Goal: Information Seeking & Learning: Learn about a topic

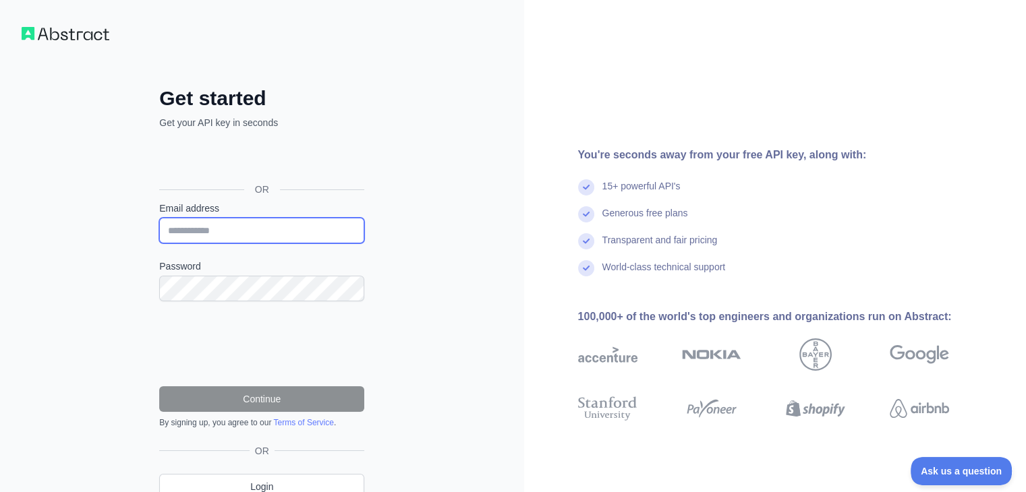
click at [272, 225] on input "Email address" at bounding box center [261, 231] width 205 height 26
type input "**********"
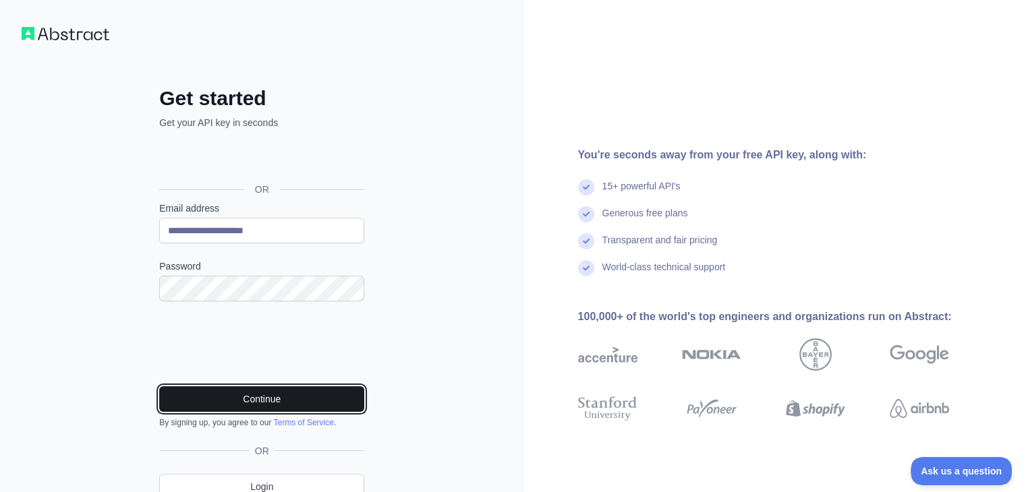
click at [294, 400] on button "Continue" at bounding box center [261, 400] width 205 height 26
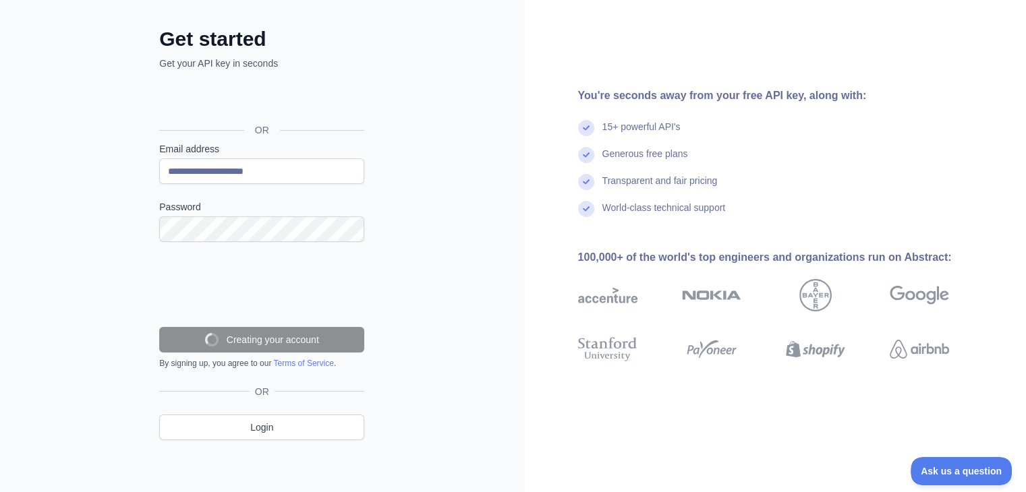
scroll to position [16, 0]
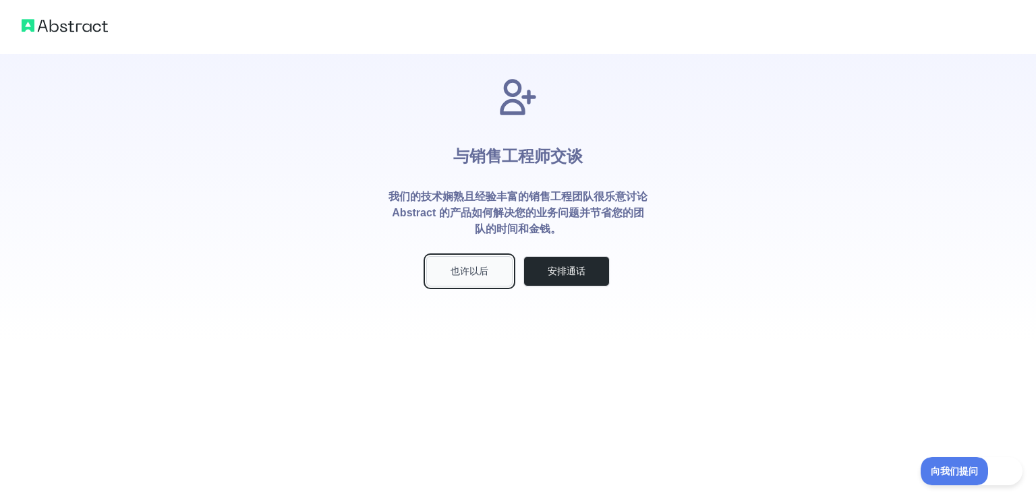
click at [455, 279] on button "也许以后" at bounding box center [469, 271] width 86 height 30
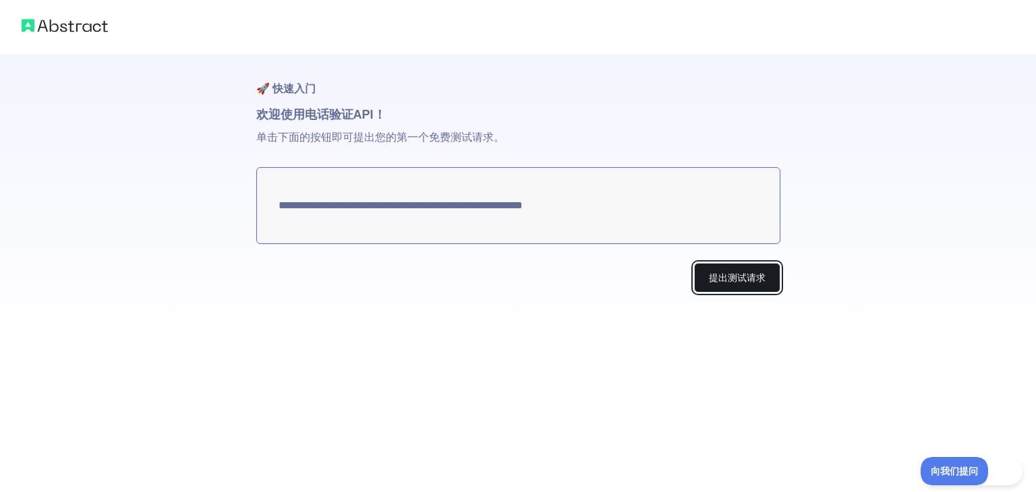
click at [709, 275] on font "提出测试请求" at bounding box center [737, 278] width 57 height 11
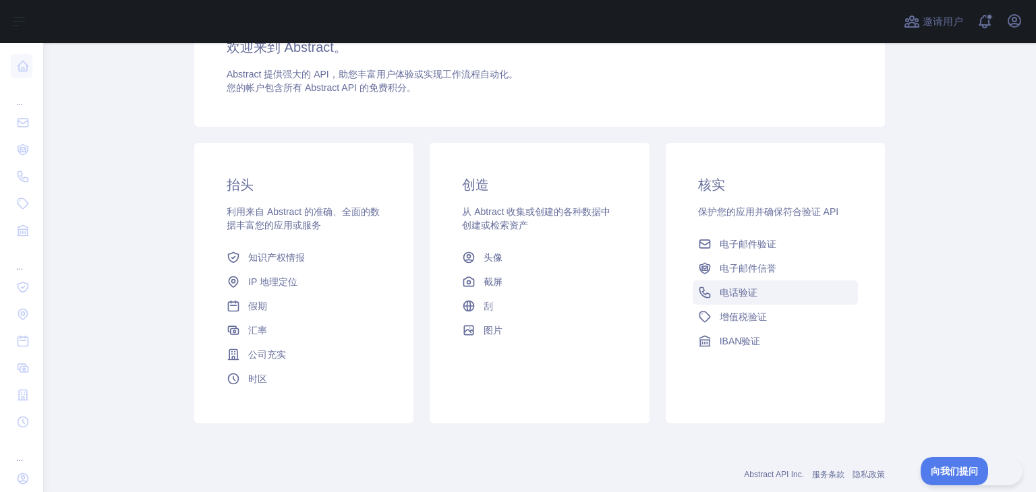
click at [749, 285] on link "电话验证" at bounding box center [775, 293] width 165 height 24
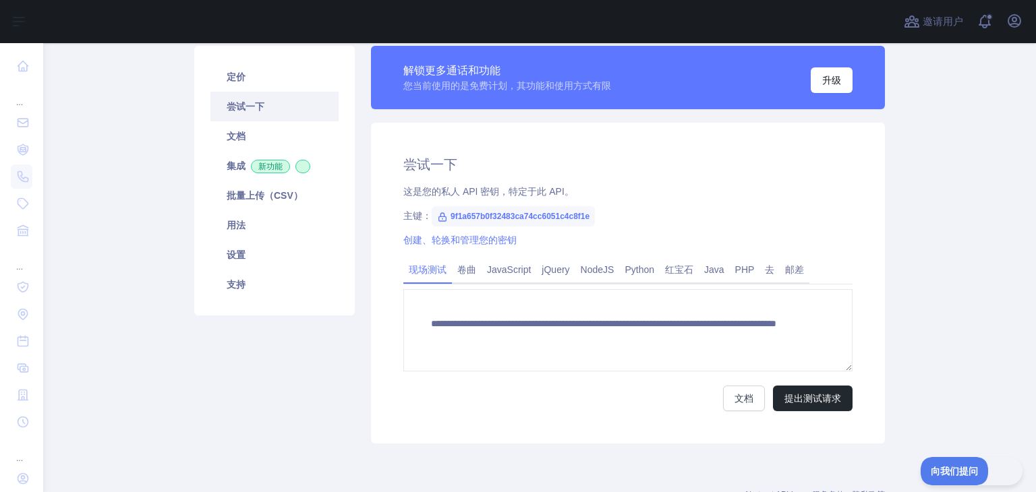
scroll to position [67, 0]
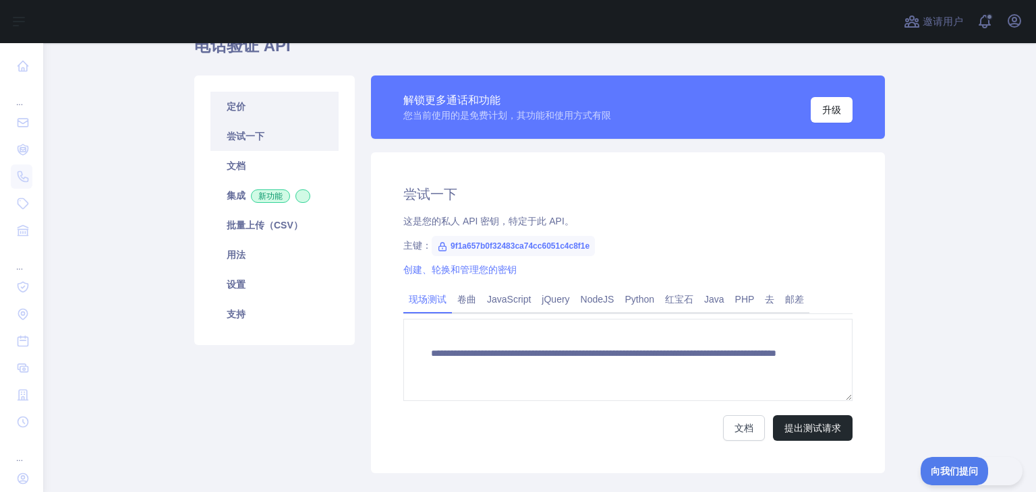
click at [253, 94] on link "定价" at bounding box center [274, 107] width 128 height 30
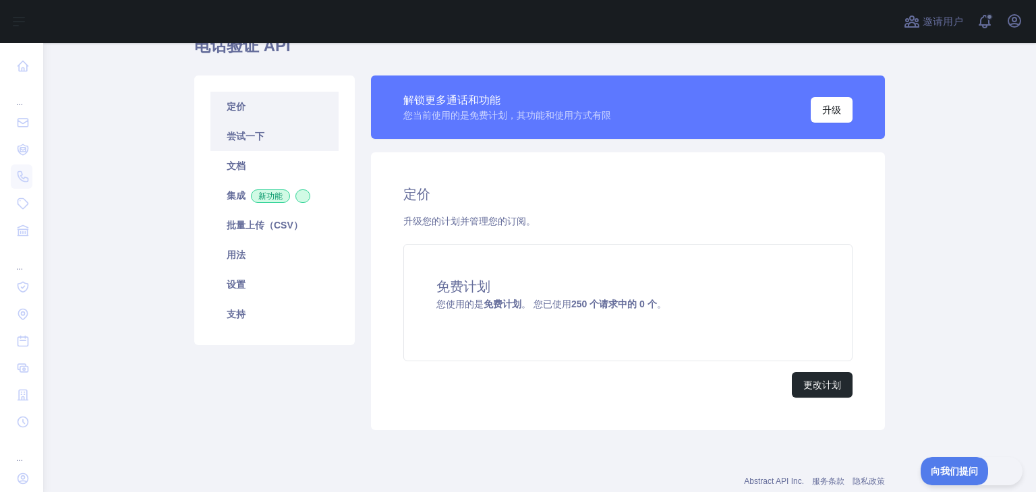
click at [263, 138] on link "尝试一下" at bounding box center [274, 136] width 128 height 30
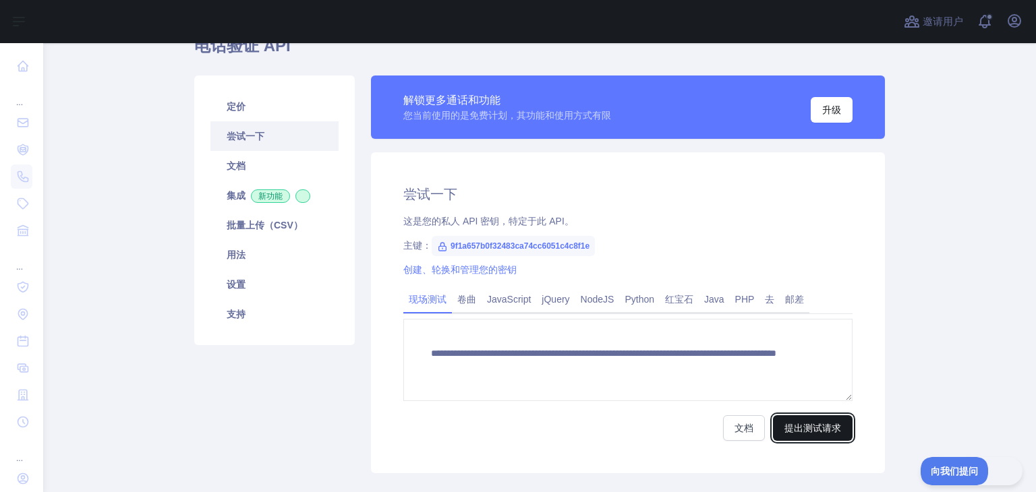
click at [804, 432] on font "提出测试请求" at bounding box center [813, 428] width 57 height 11
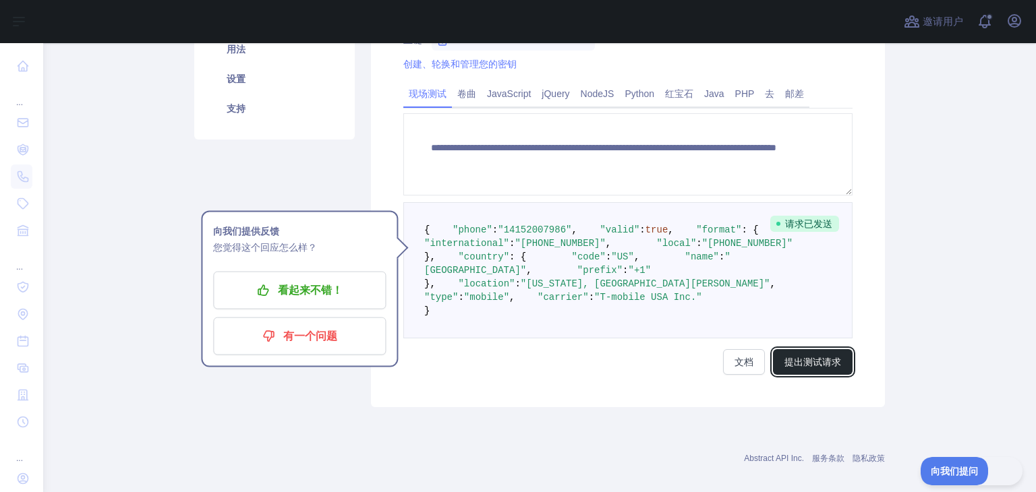
scroll to position [206, 0]
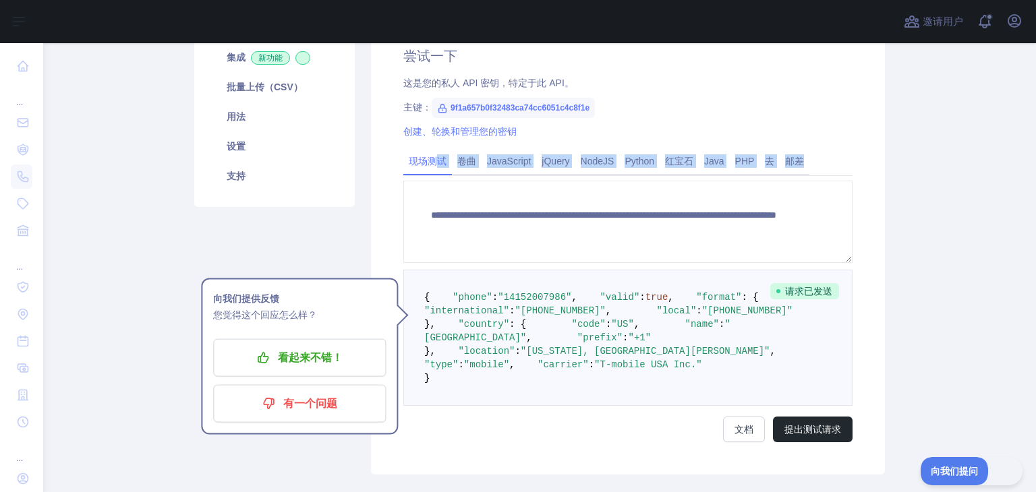
drag, startPoint x: 432, startPoint y: 174, endPoint x: 519, endPoint y: 179, distance: 87.9
click at [519, 179] on div "**********" at bounding box center [627, 295] width 449 height 293
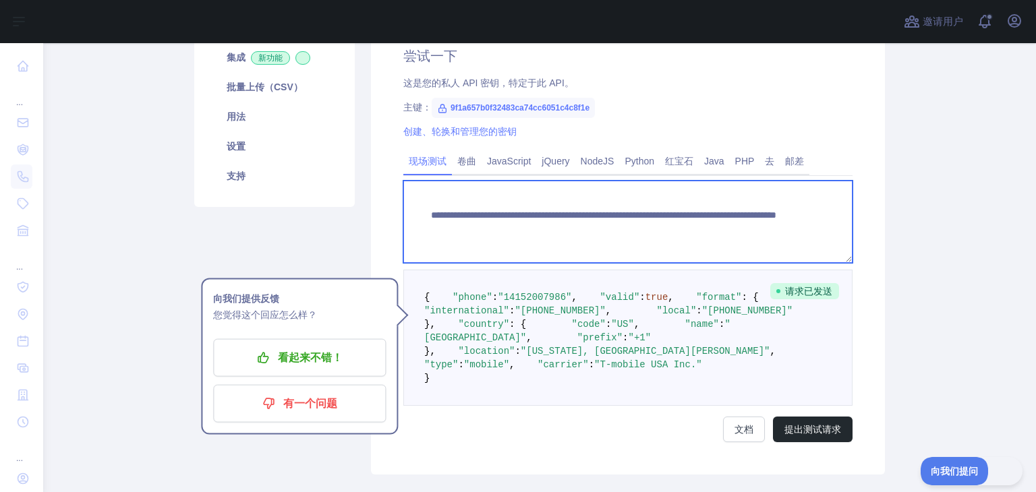
click at [675, 187] on textarea "**********" at bounding box center [627, 222] width 449 height 82
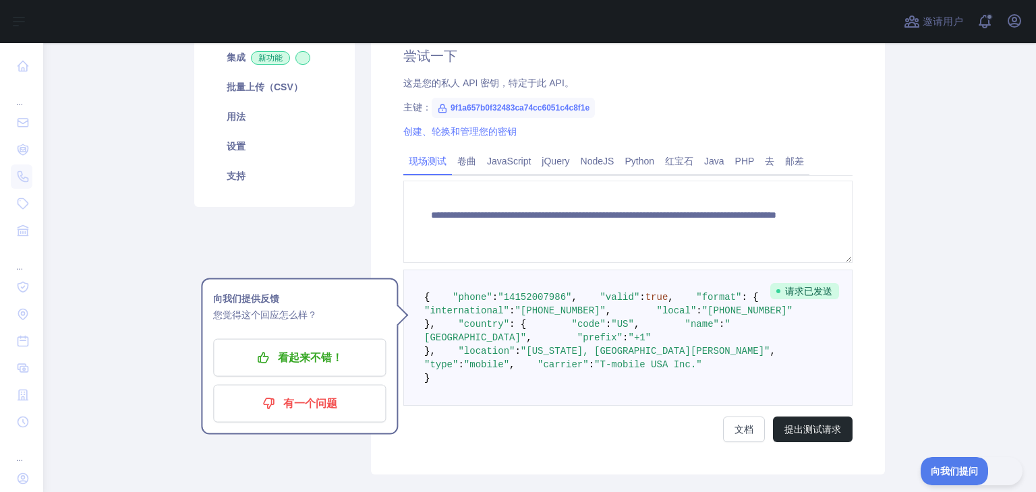
click at [812, 169] on div "现场测试 卷曲 JavaScript jQuery NodeJS Python 红宝石 Java PHP 去 邮差" at bounding box center [627, 162] width 449 height 27
drag, startPoint x: 857, startPoint y: 169, endPoint x: 866, endPoint y: 184, distance: 17.6
click at [859, 171] on div "**********" at bounding box center [628, 244] width 514 height 461
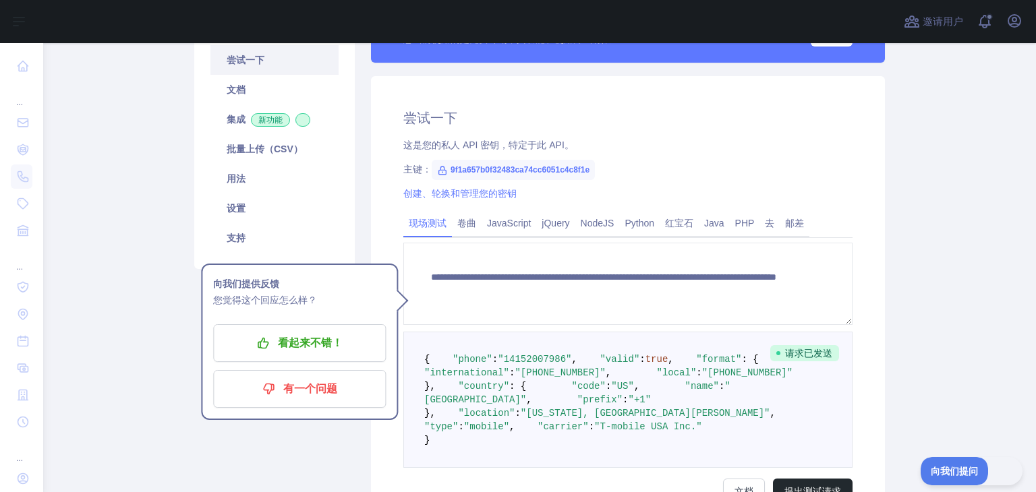
scroll to position [71, 0]
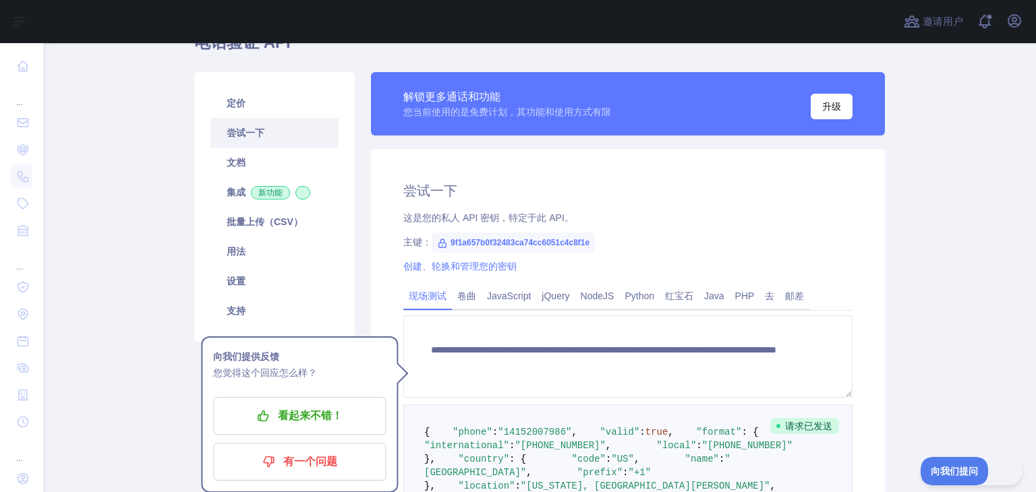
click at [622, 252] on div "**********" at bounding box center [628, 379] width 514 height 461
drag, startPoint x: 431, startPoint y: 307, endPoint x: 463, endPoint y: 306, distance: 31.7
click at [461, 306] on div "现场测试 卷曲 JavaScript jQuery NodeJS Python 红宝石 Java PHP 去 邮差" at bounding box center [627, 297] width 449 height 27
click at [510, 308] on div "JavaScript" at bounding box center [509, 299] width 55 height 21
click at [282, 277] on link "设置" at bounding box center [274, 281] width 128 height 30
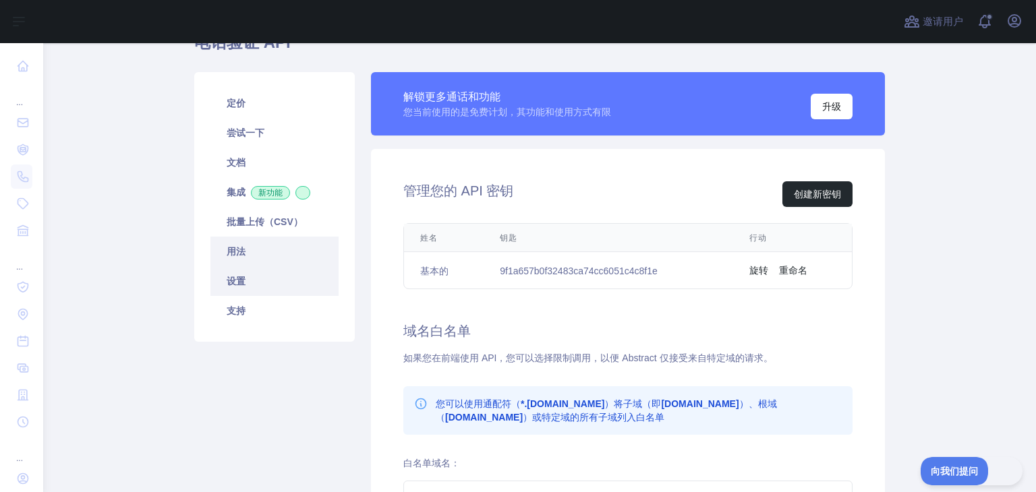
click at [269, 251] on link "用法" at bounding box center [274, 252] width 128 height 30
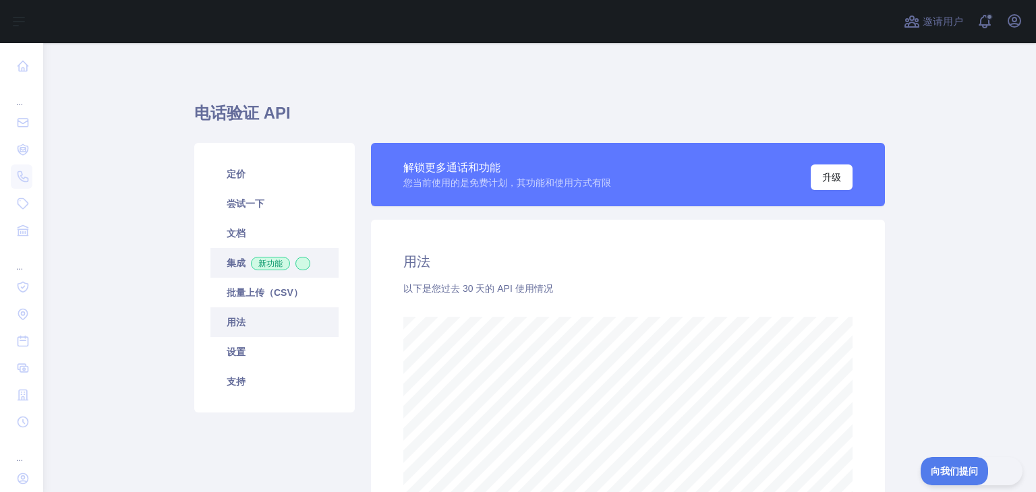
click at [231, 265] on font "集成" at bounding box center [236, 263] width 19 height 11
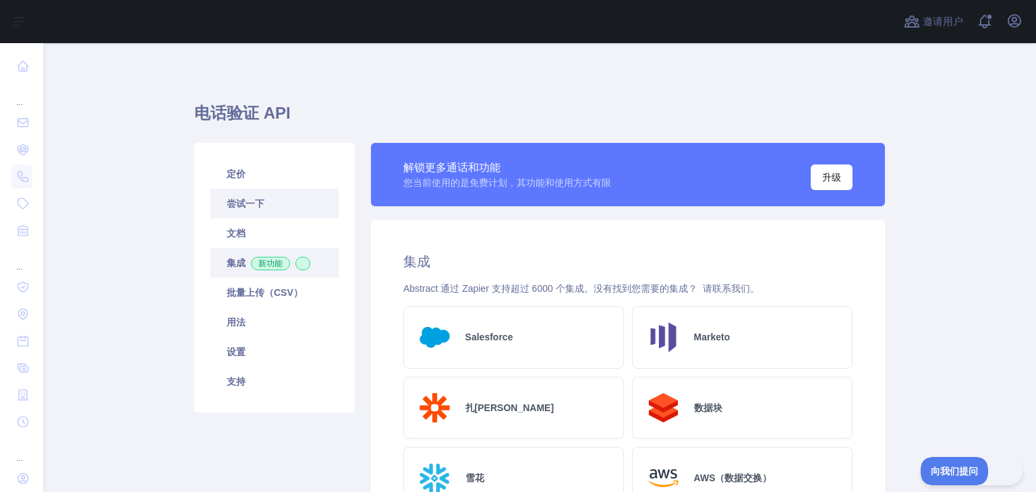
click at [299, 208] on link "尝试一下" at bounding box center [274, 204] width 128 height 30
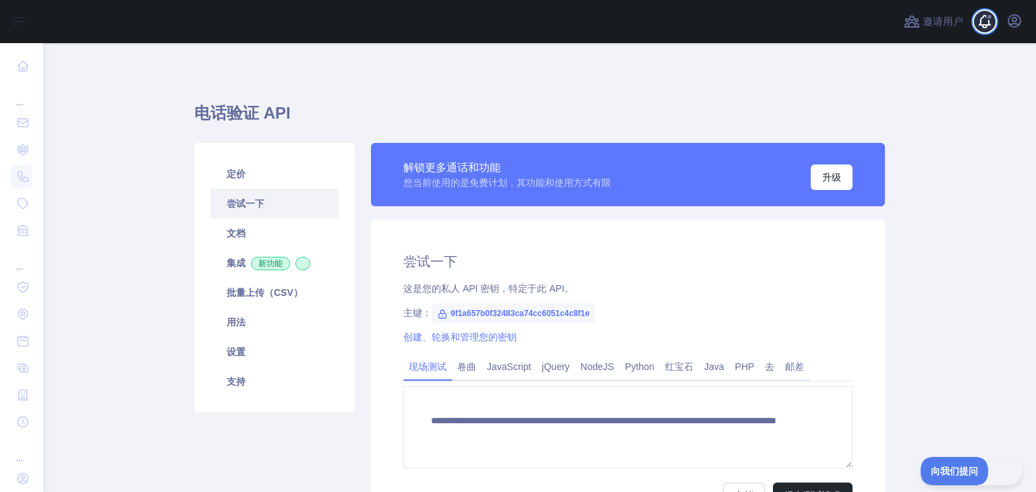
click at [988, 22] on span at bounding box center [990, 21] width 27 height 43
